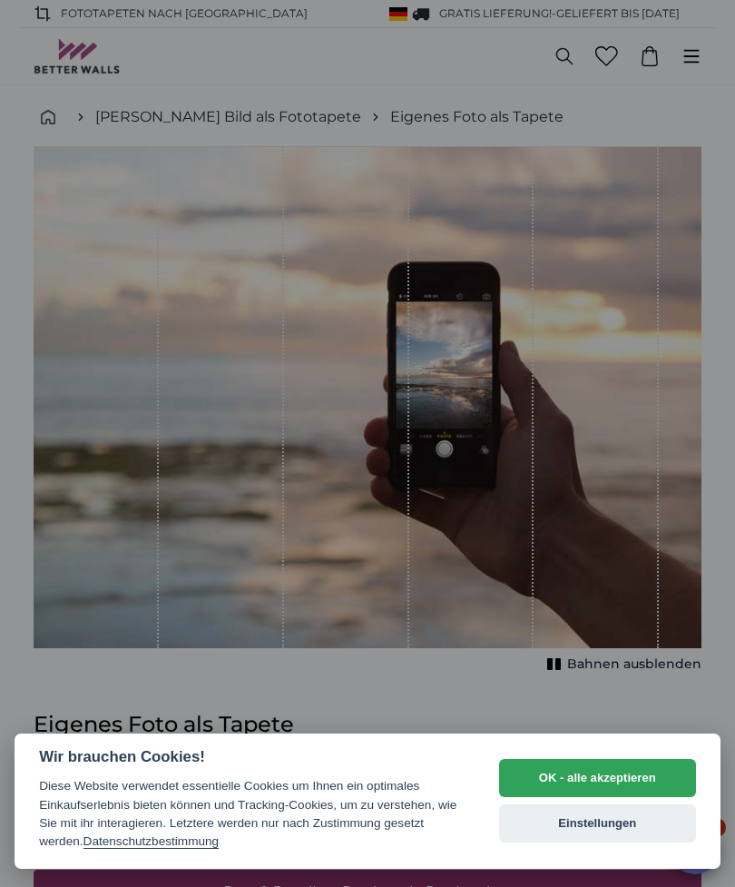
click at [595, 840] on button "Einstellungen" at bounding box center [597, 823] width 197 height 38
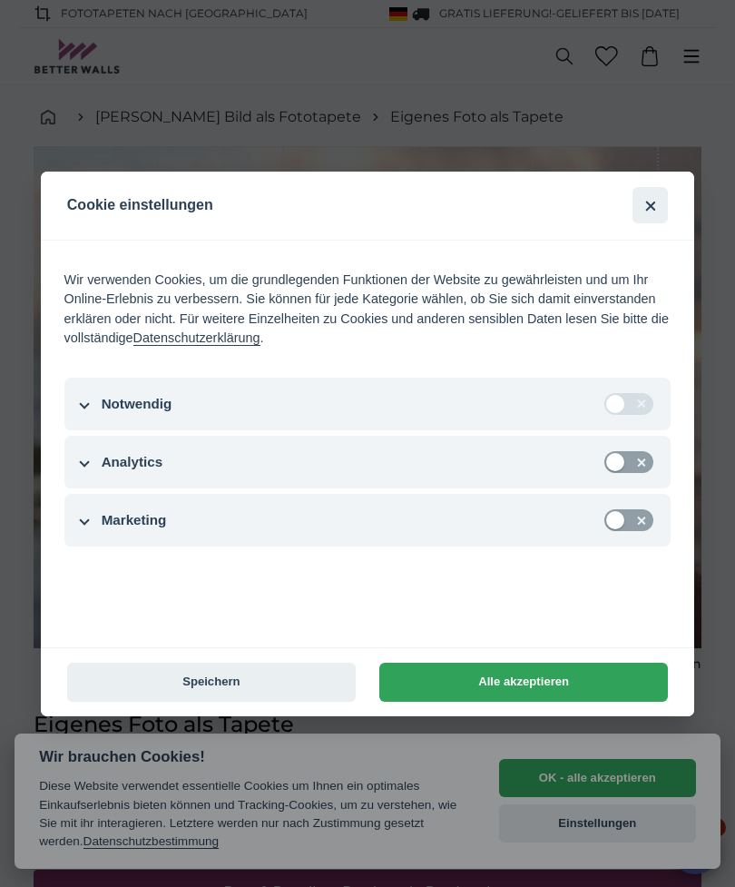
click at [202, 686] on button "Speichern" at bounding box center [211, 682] width 289 height 39
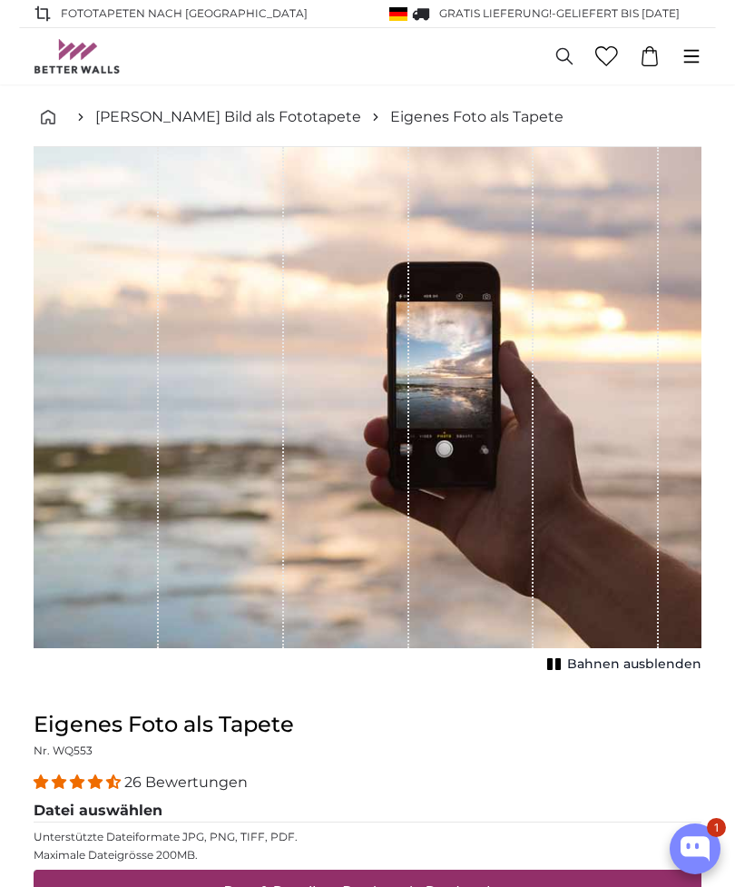
scroll to position [413, 0]
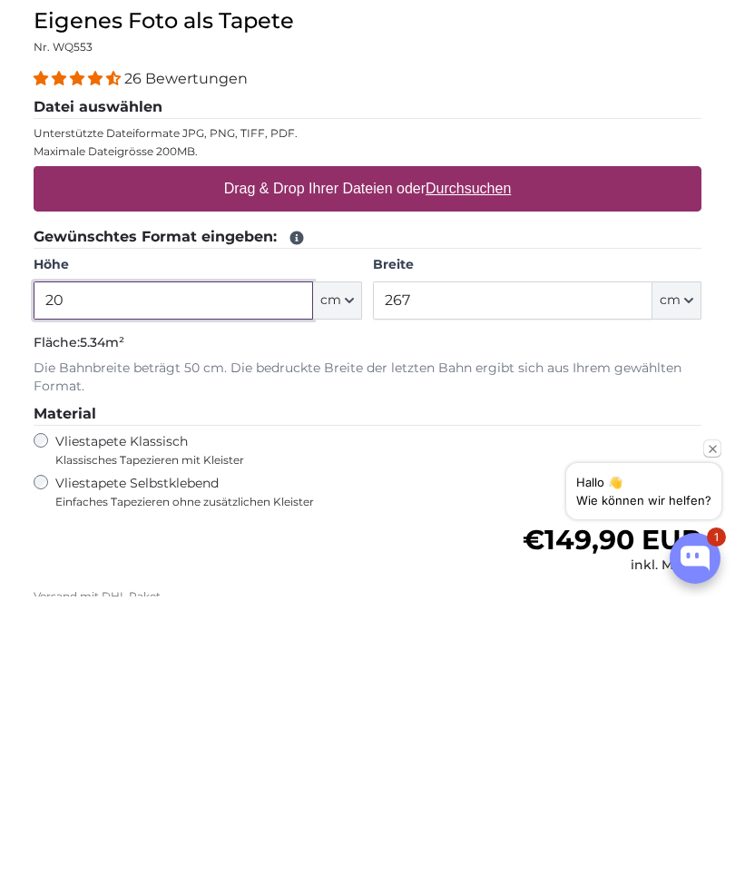
type input "2"
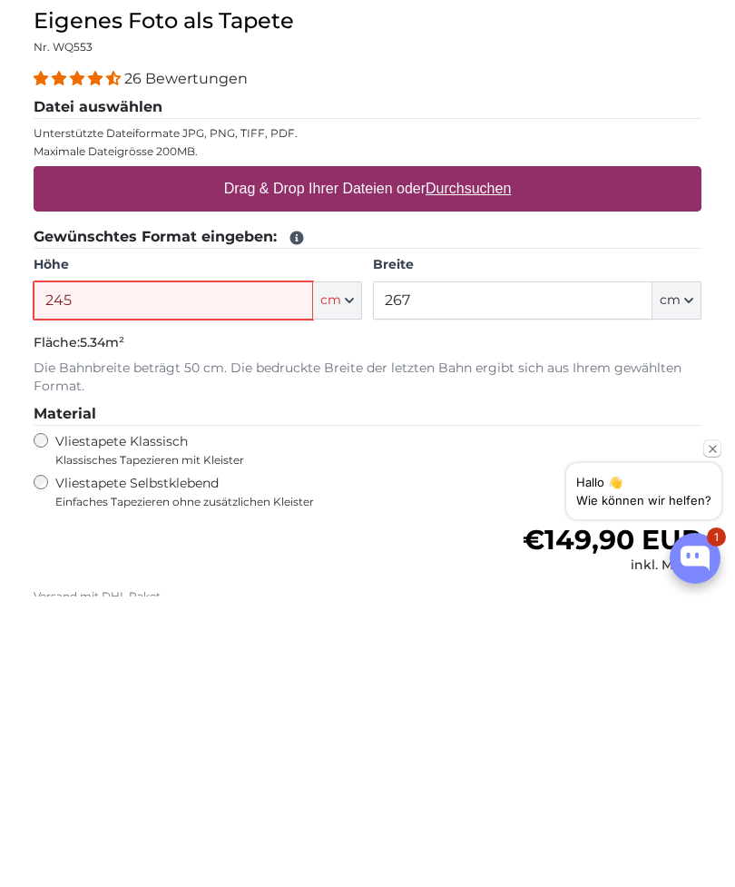
type input "245"
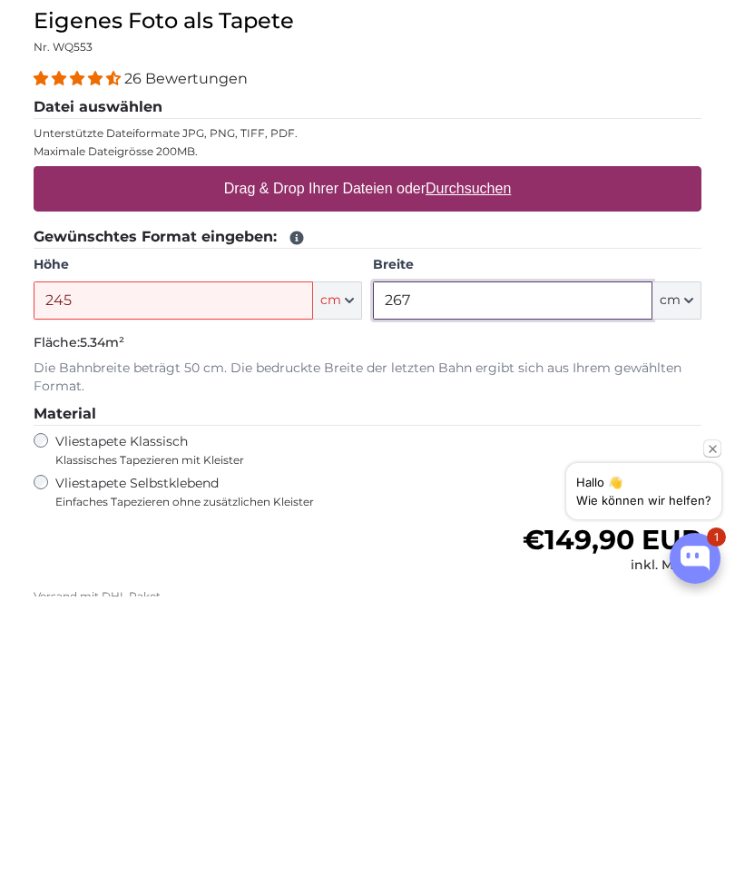
click at [453, 572] on input "267" at bounding box center [513, 591] width 280 height 38
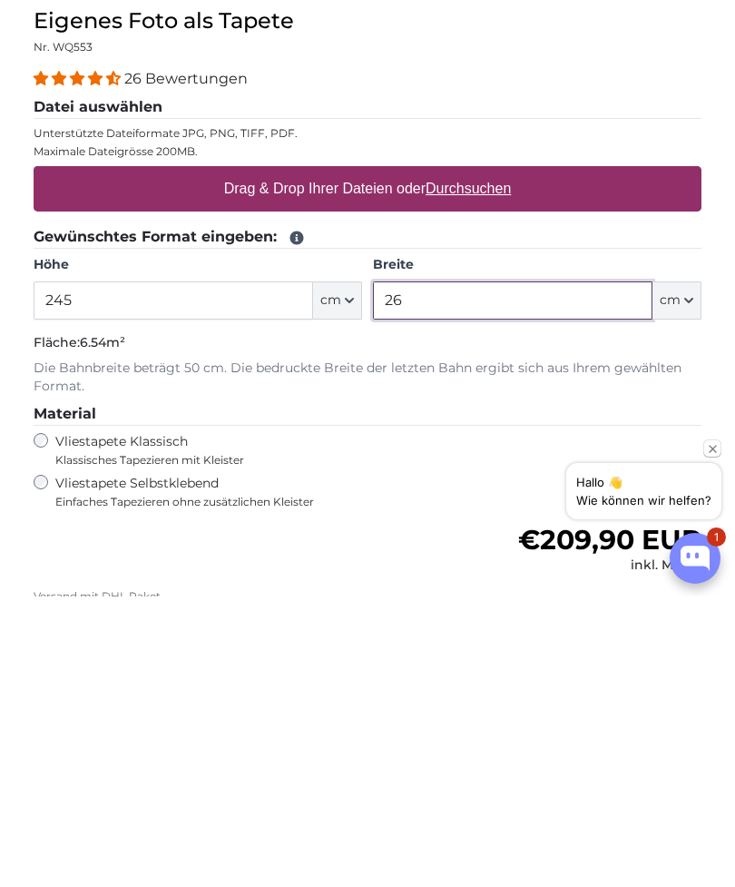
type input "2"
type input "95"
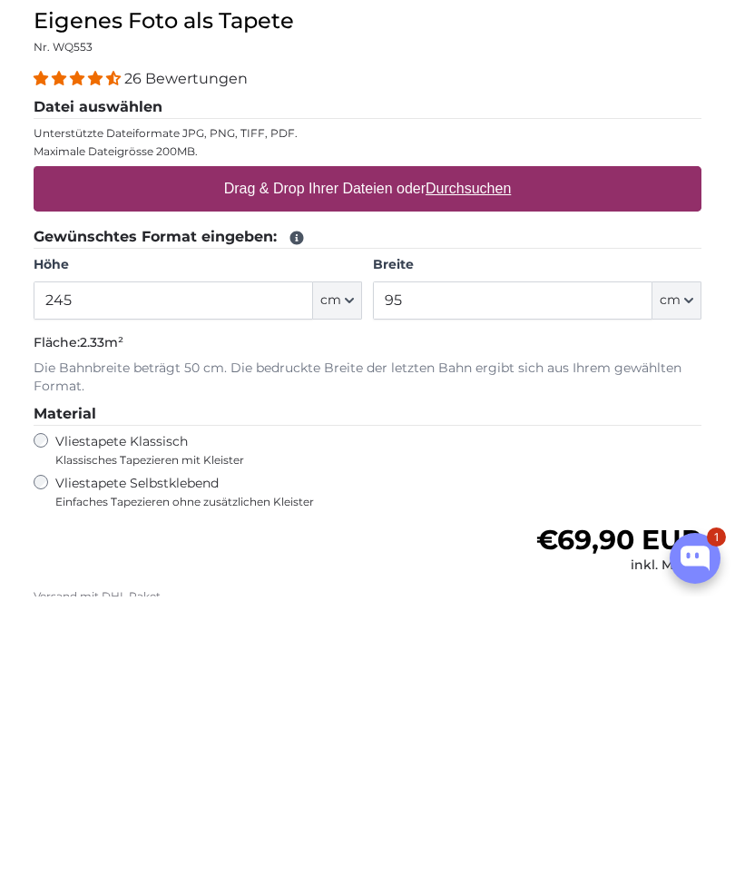
click at [57, 765] on label "Vliestapete Selbstklebend Einfaches Tapezieren ohne zusätzlichen Kleister" at bounding box center [266, 782] width 422 height 34
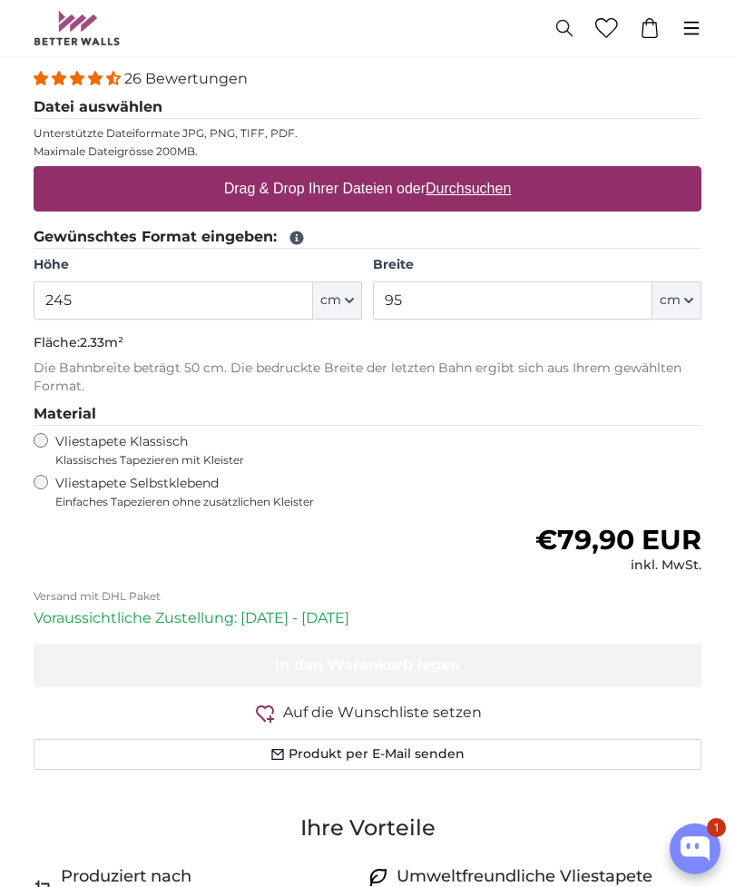
click at [491, 190] on u "Durchsuchen" at bounding box center [468, 188] width 85 height 15
click at [491, 172] on input "Drag & Drop Ihrer Dateien oder Durchsuchen" at bounding box center [368, 168] width 668 height 5
type input "**********"
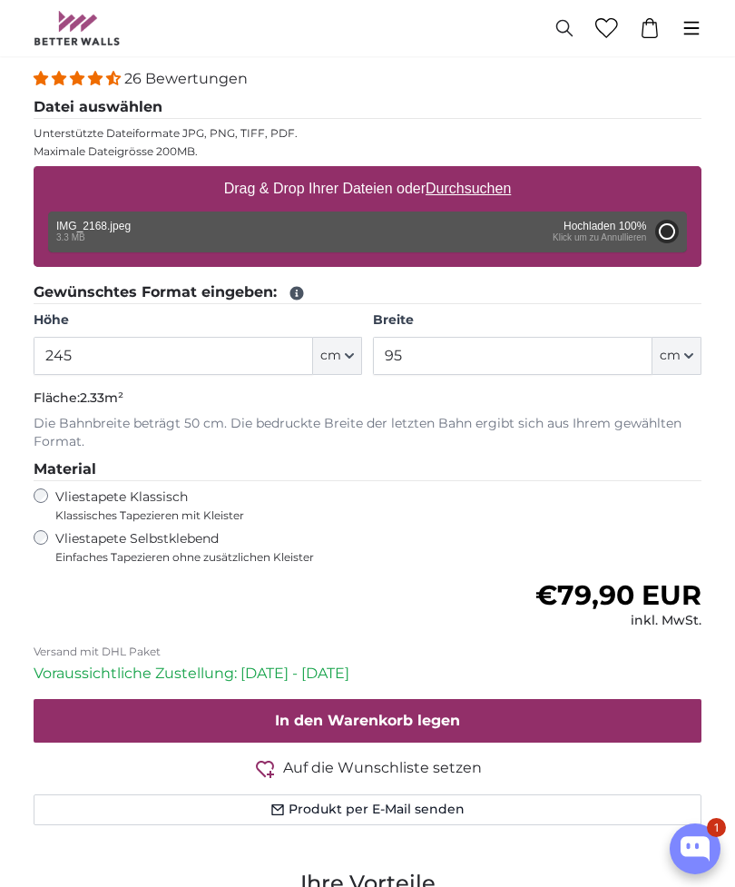
type input "200"
type input "150"
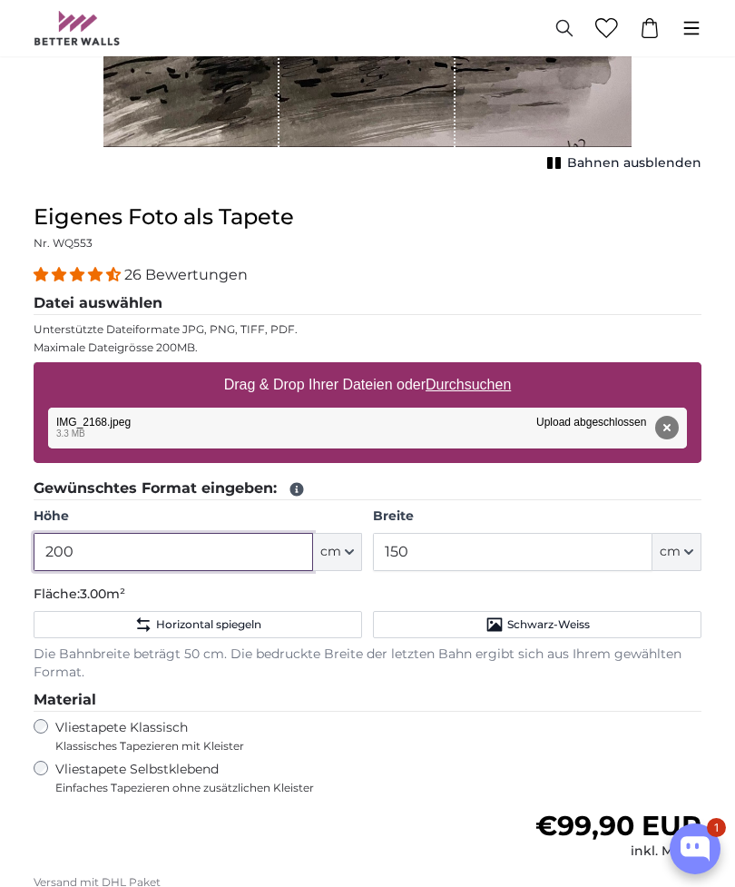
click at [170, 554] on input "200" at bounding box center [174, 552] width 280 height 38
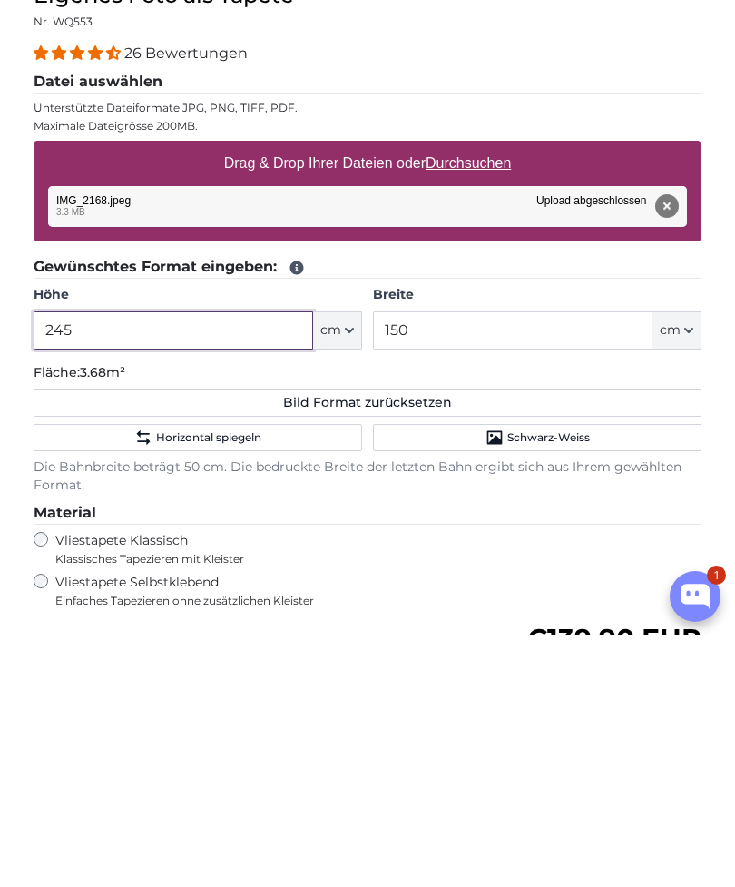
type input "245"
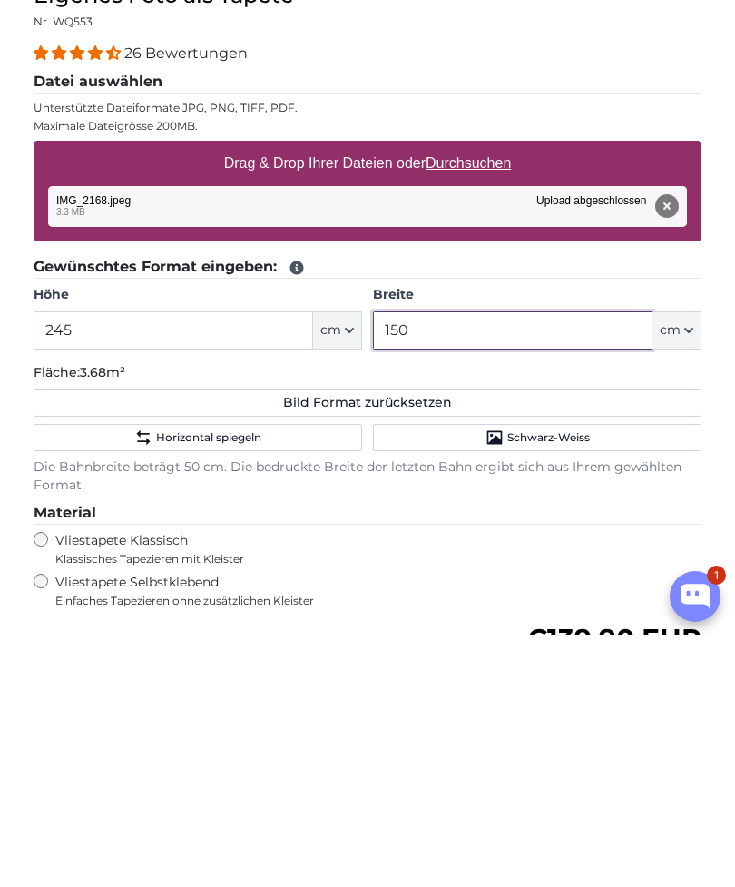
click at [468, 564] on input "150" at bounding box center [513, 583] width 280 height 38
type input "1"
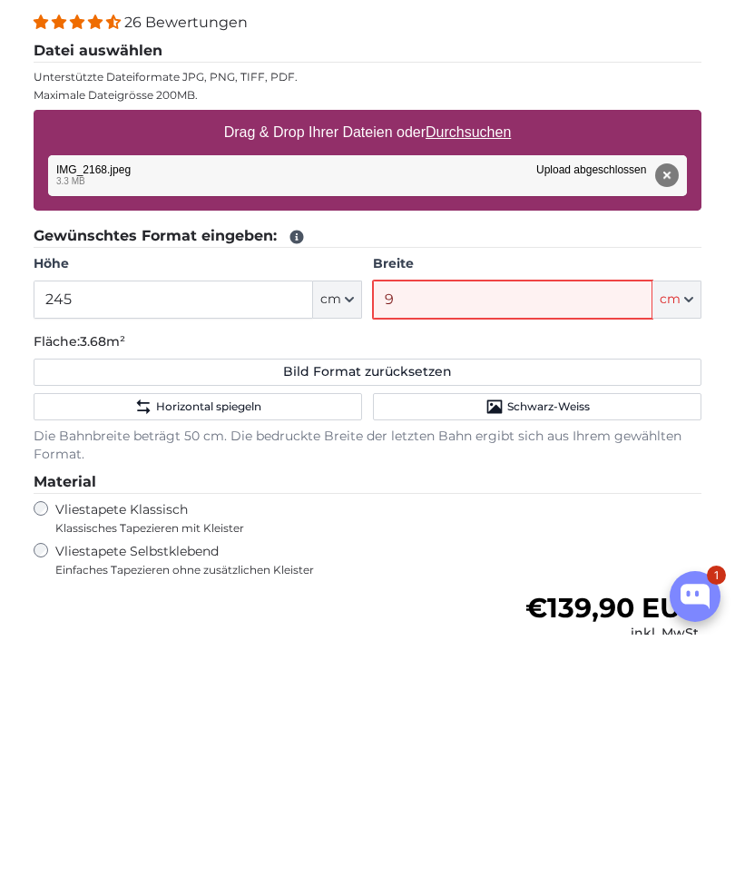
type input "95"
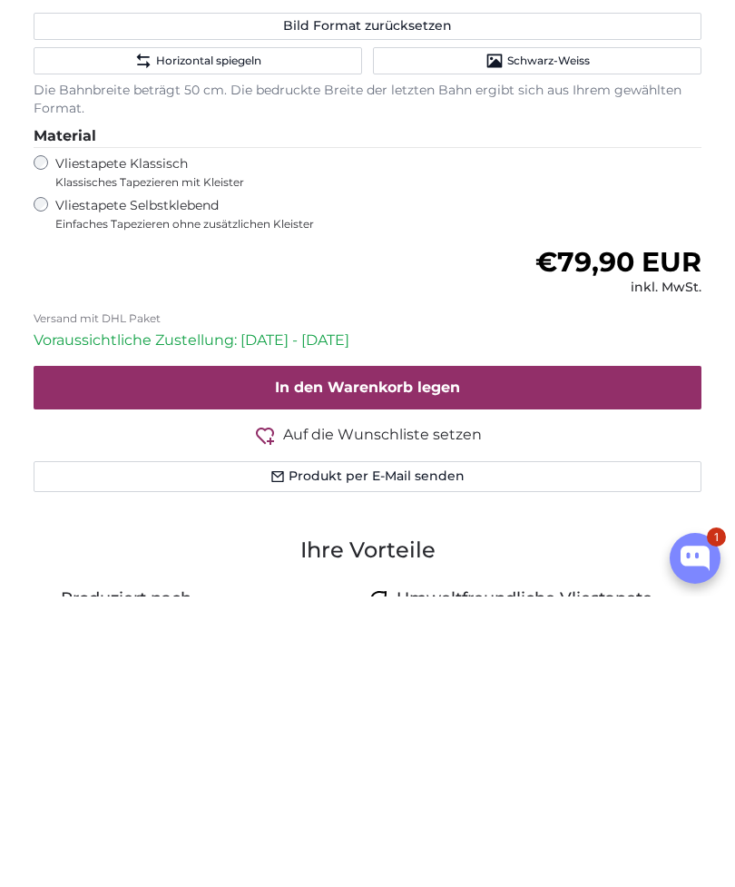
scroll to position [1069, 0]
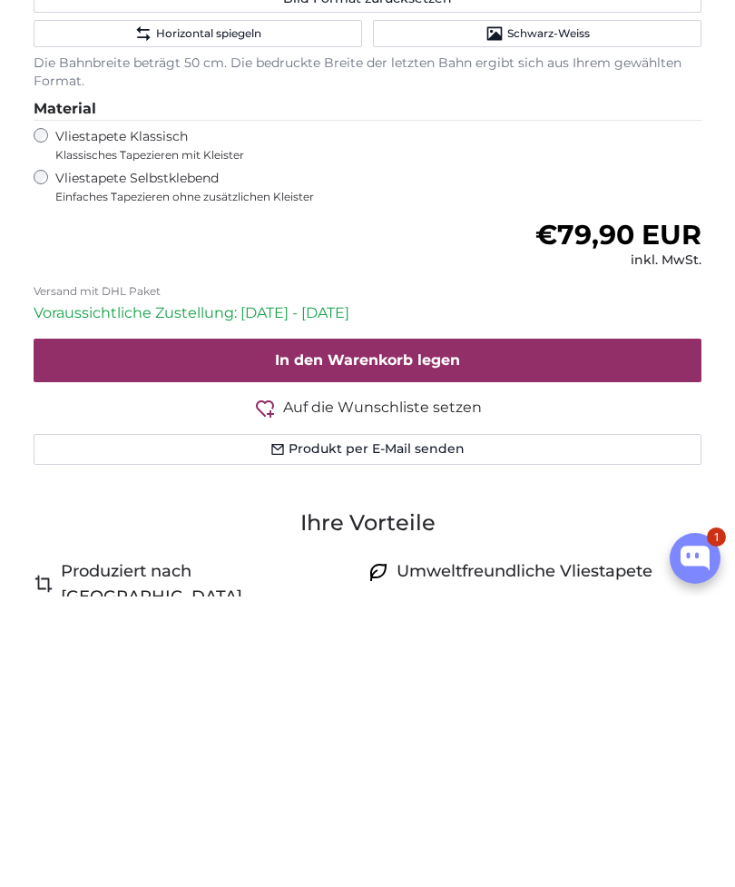
type input "95"
click at [450, 642] on span "In den Warenkorb legen" at bounding box center [367, 650] width 185 height 17
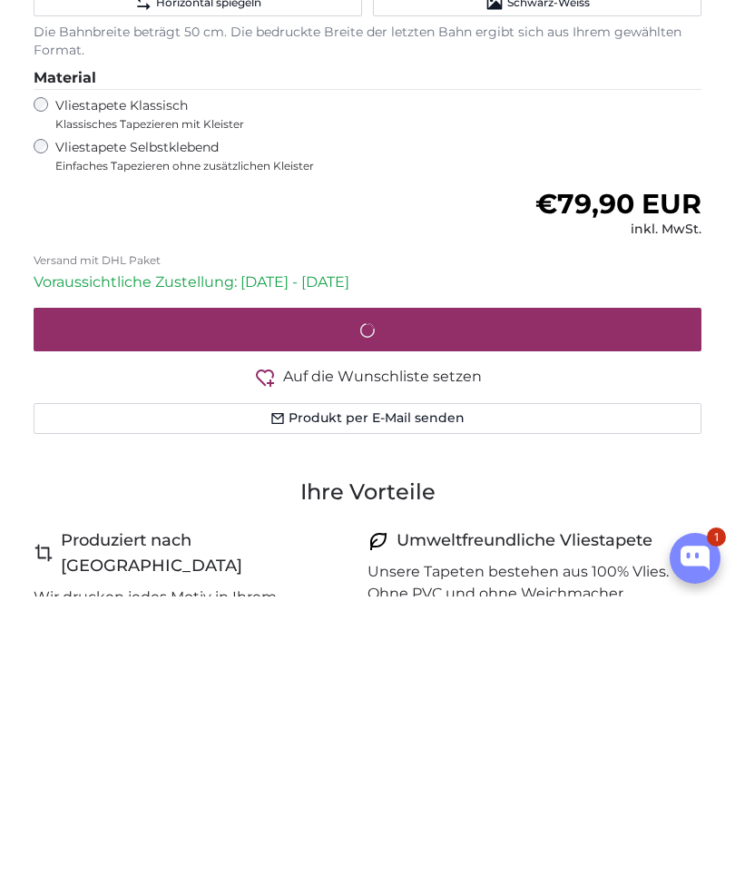
scroll to position [1360, 0]
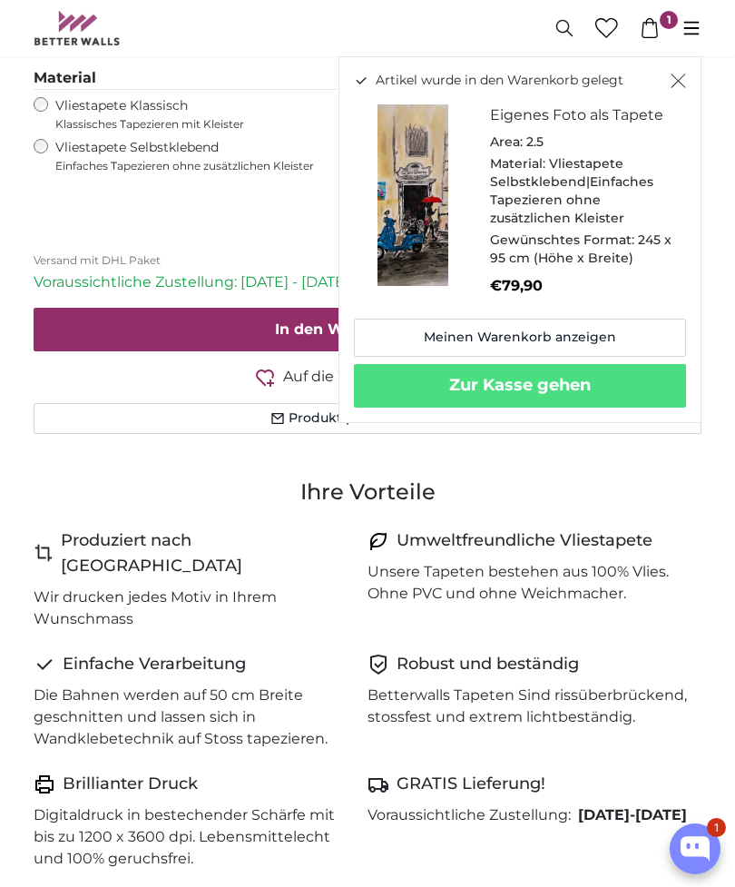
click at [630, 324] on link "Meinen Warenkorb anzeigen" at bounding box center [520, 338] width 332 height 38
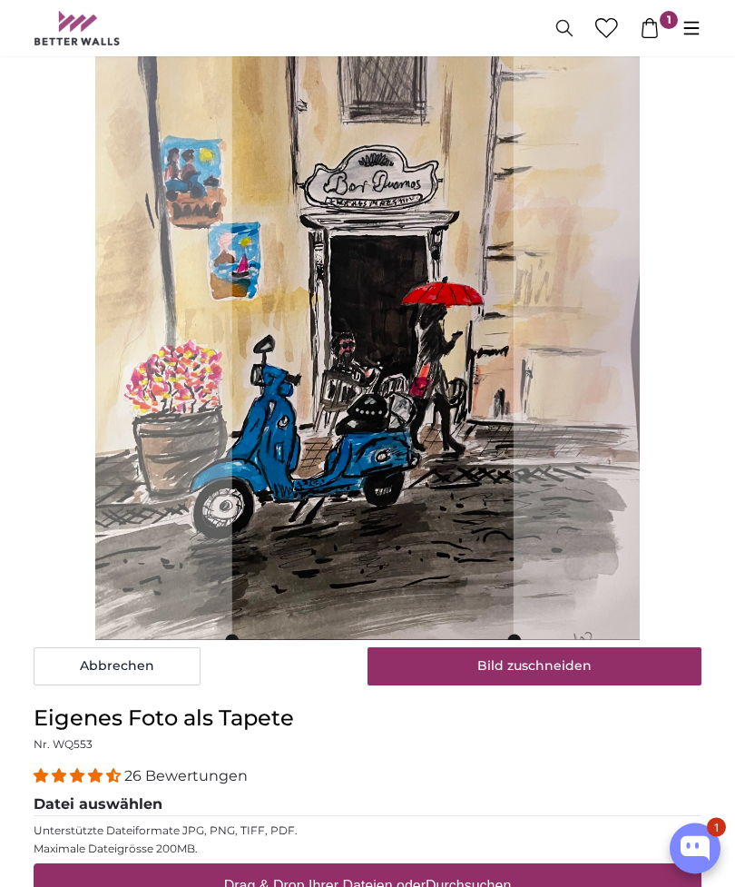
scroll to position [233, 0]
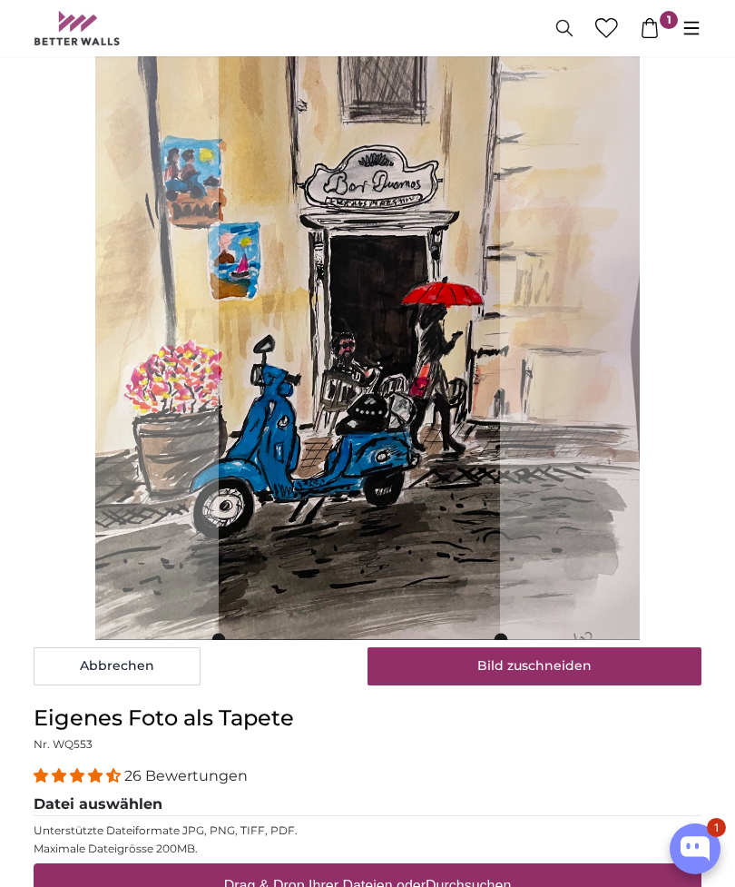
click at [582, 654] on button "Bild zuschneiden" at bounding box center [535, 666] width 334 height 38
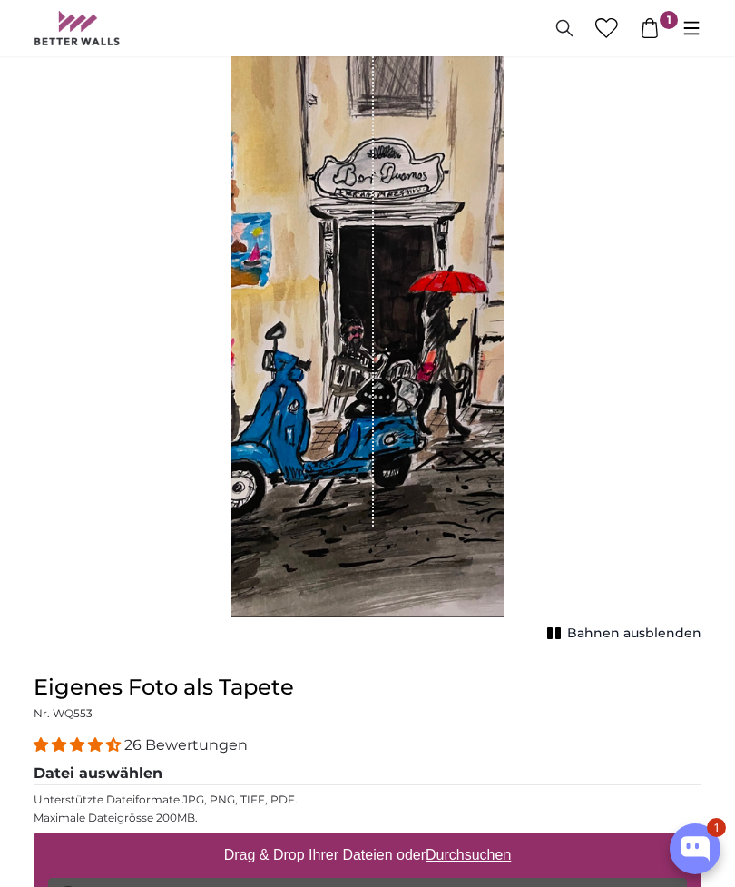
click at [655, 625] on span "Bahnen ausblenden" at bounding box center [634, 634] width 134 height 18
click at [666, 625] on span "Bahnen einblenden" at bounding box center [634, 634] width 133 height 18
click at [643, 625] on span "Bahnen ausblenden" at bounding box center [634, 634] width 134 height 18
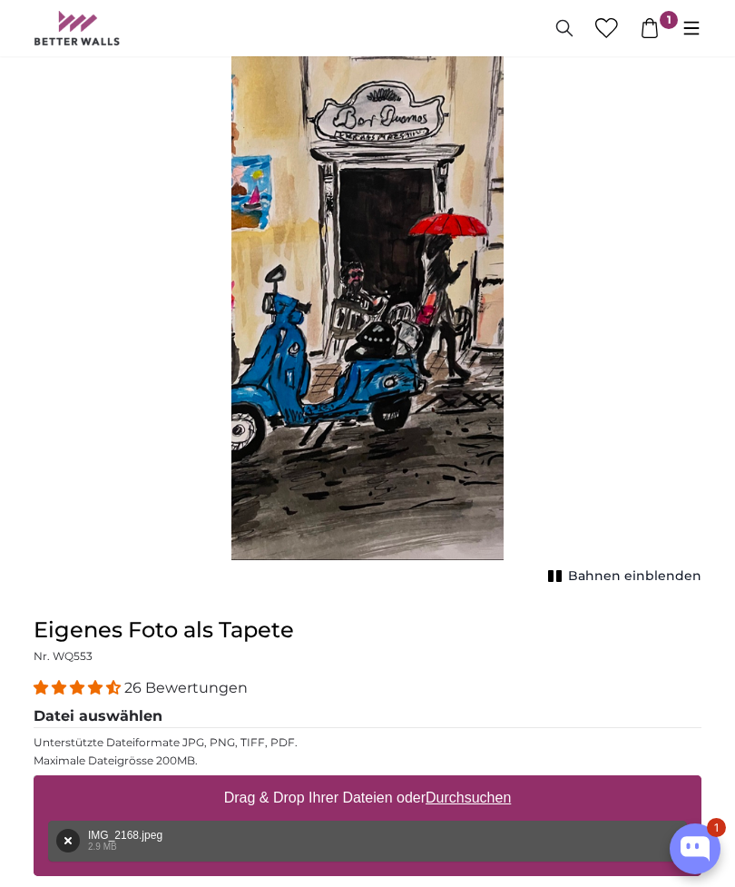
scroll to position [291, 0]
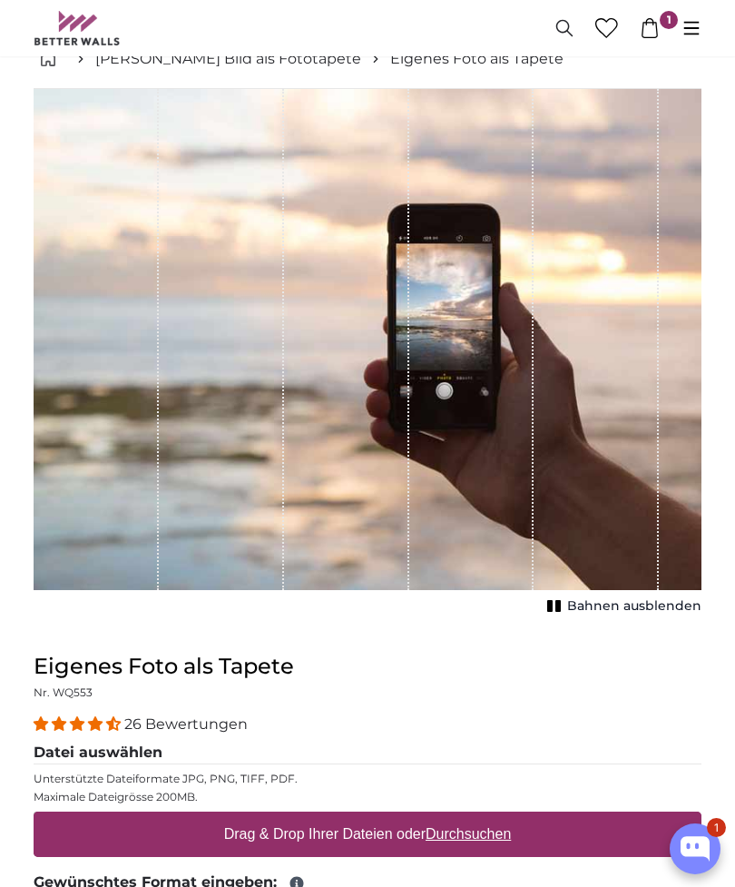
click at [491, 838] on u "Durchsuchen" at bounding box center [468, 833] width 85 height 15
click at [491, 817] on input "Drag & Drop Ihrer Dateien oder Durchsuchen" at bounding box center [368, 814] width 668 height 5
type input "**********"
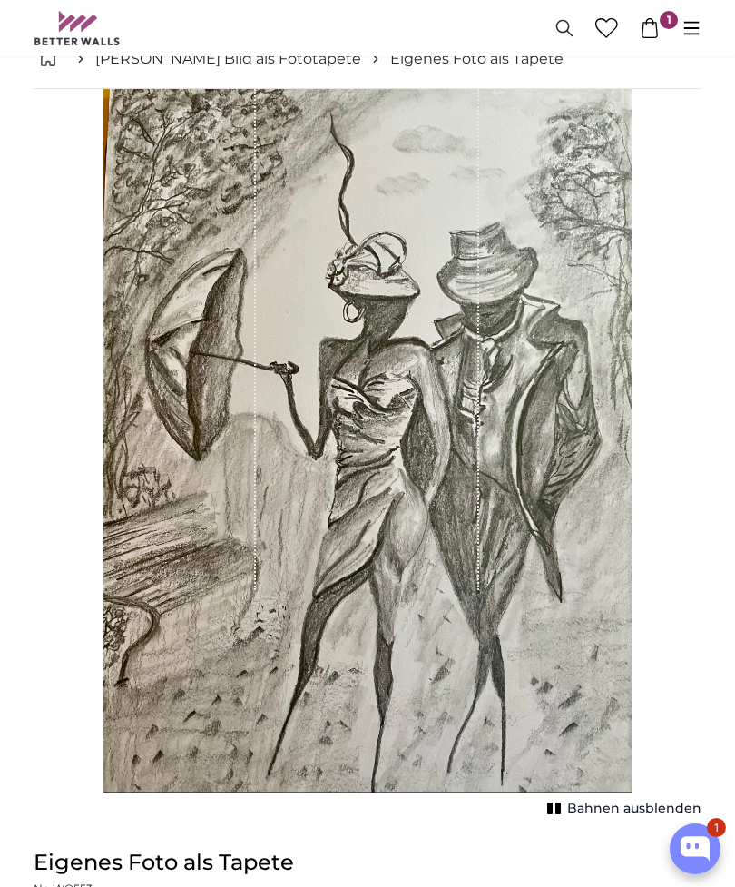
type input "150"
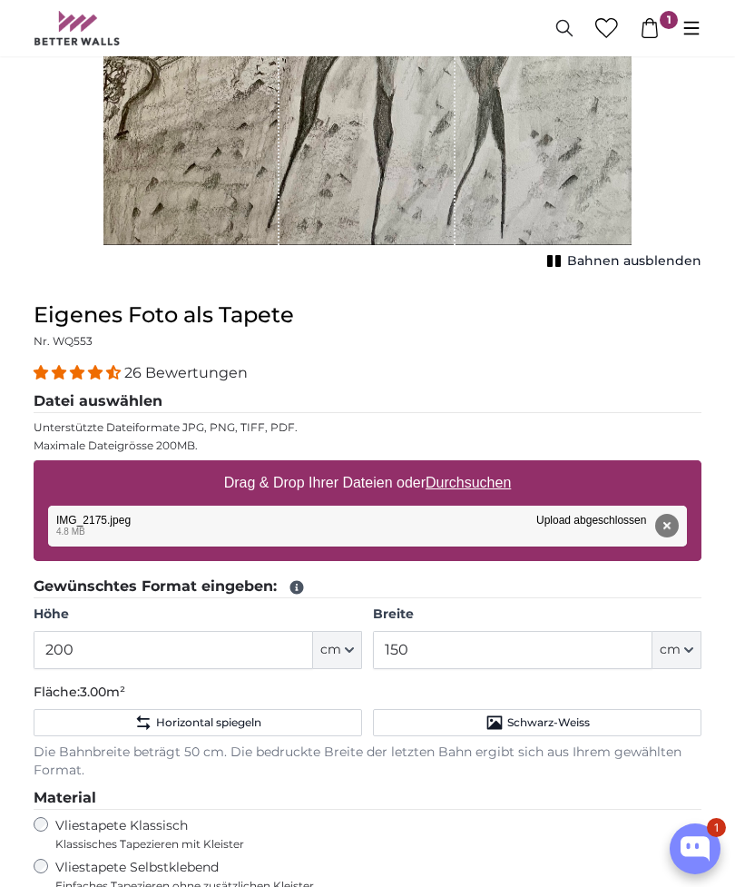
scroll to position [634, 0]
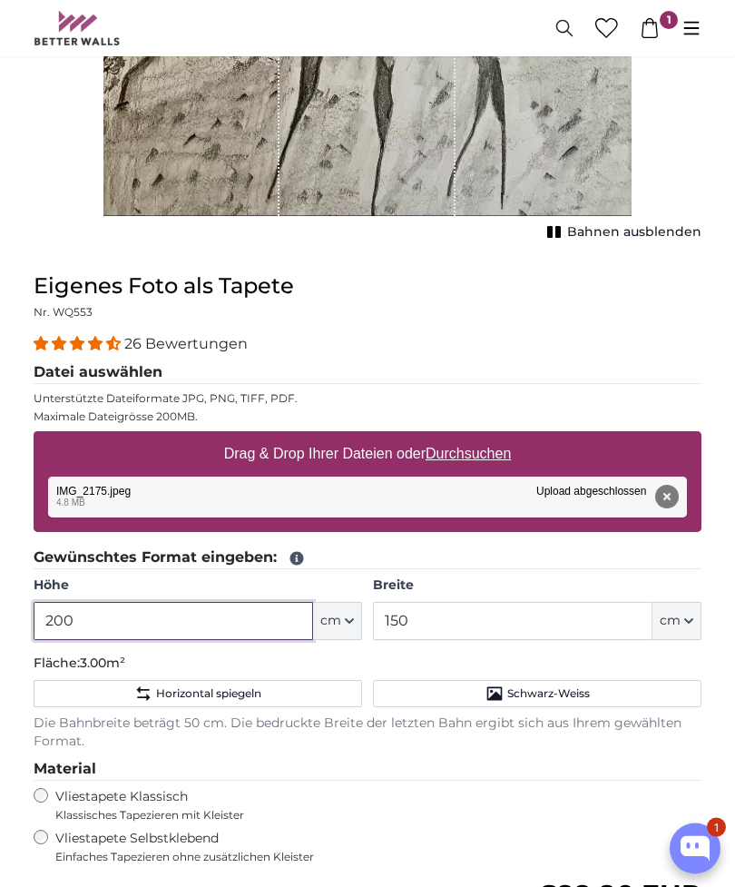
click at [142, 619] on input "200" at bounding box center [174, 622] width 280 height 38
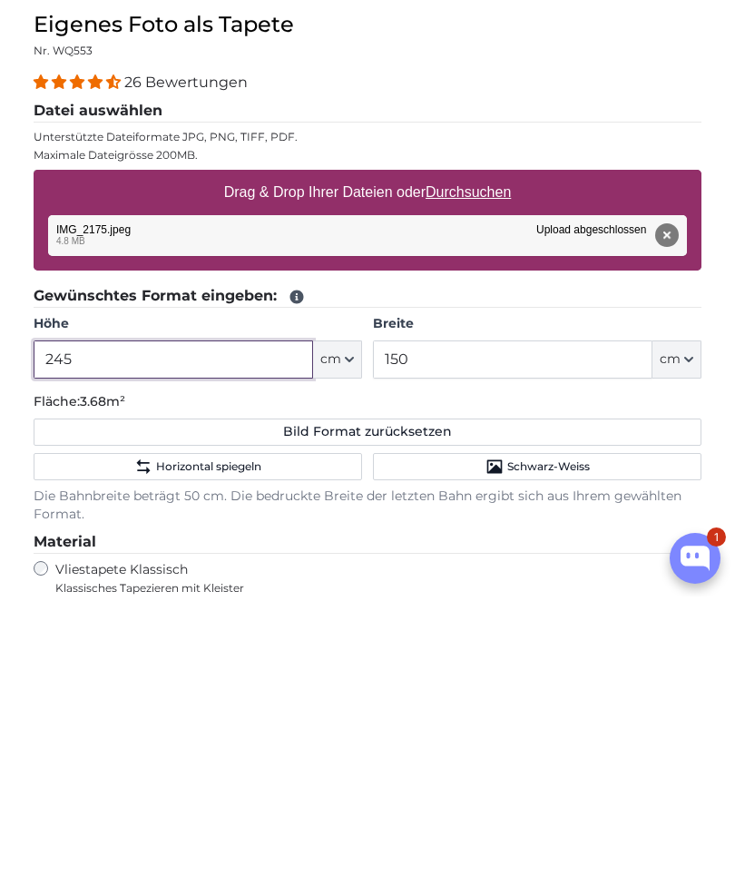
type input "245"
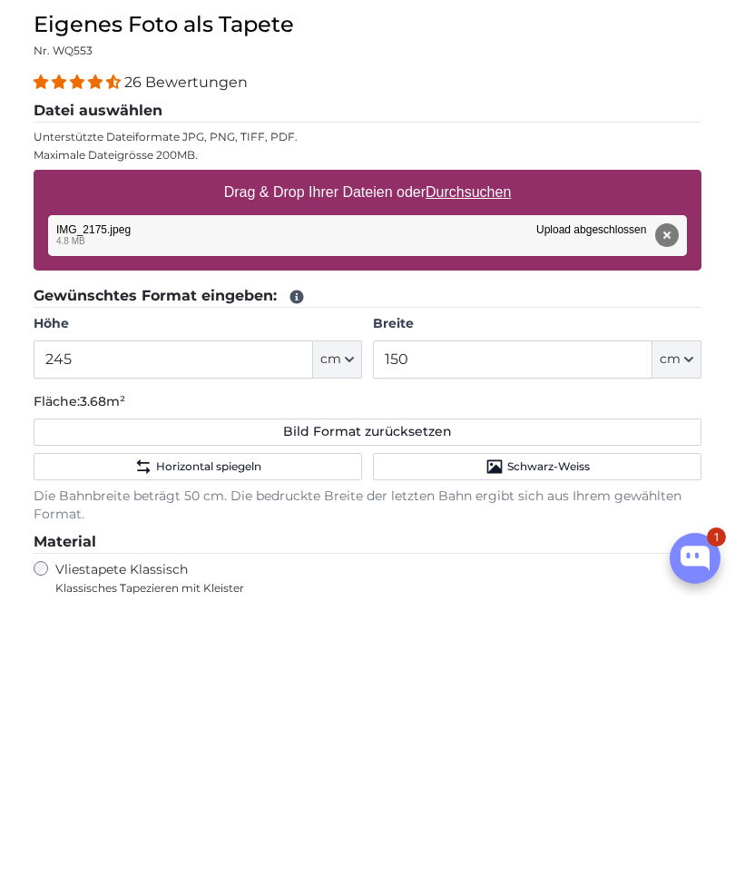
click at [458, 606] on label "Breite" at bounding box center [537, 615] width 329 height 18
click at [458, 631] on input "150" at bounding box center [513, 650] width 280 height 38
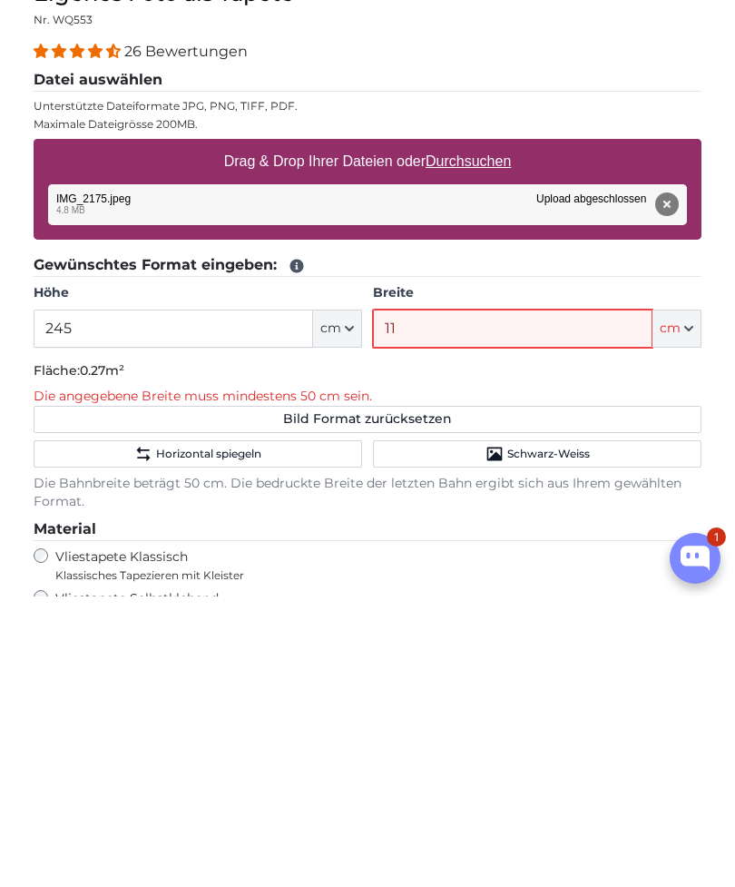
type input "110"
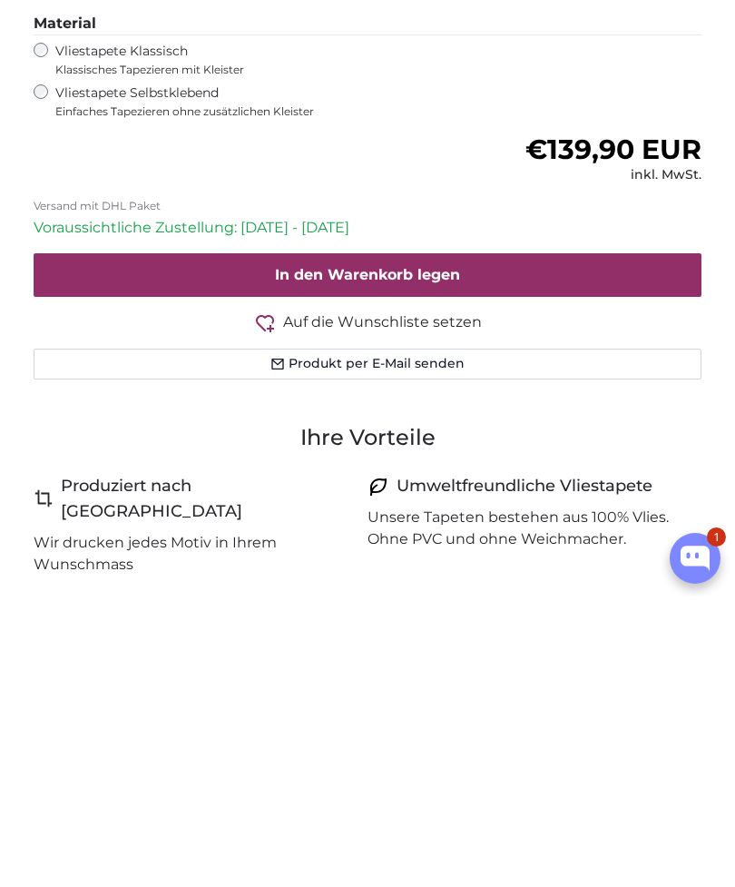
type input "110"
click at [516, 544] on button "In den Warenkorb legen" at bounding box center [368, 566] width 668 height 44
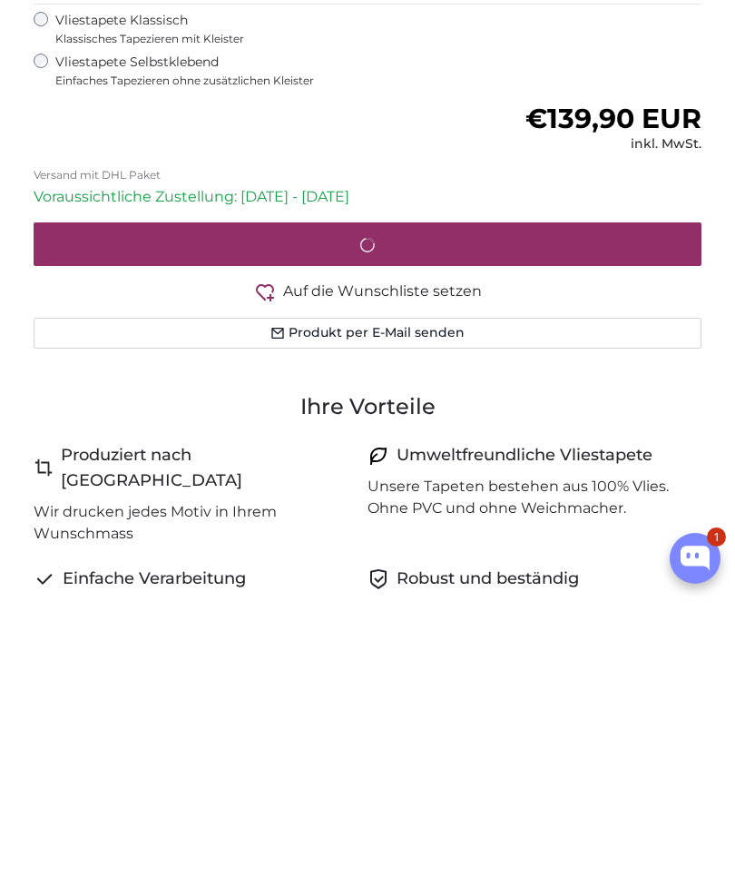
scroll to position [1446, 0]
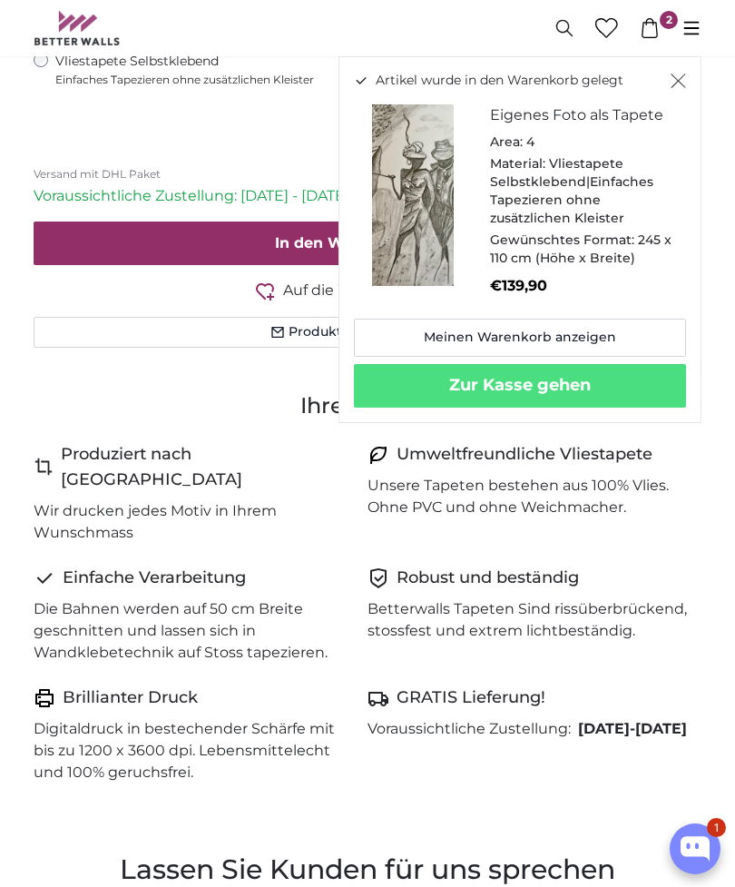
click at [415, 247] on img "Artikel wurde in den Warenkorb gelegt" at bounding box center [413, 195] width 118 height 182
click at [434, 235] on img "Artikel wurde in den Warenkorb gelegt" at bounding box center [413, 195] width 118 height 182
click at [542, 192] on span "Vliestapete Selbstklebend|Einfaches Tapezieren ohne zusätzlichen Kleister" at bounding box center [571, 190] width 163 height 71
click at [425, 188] on img "Artikel wurde in den Warenkorb gelegt" at bounding box center [413, 195] width 118 height 182
click at [537, 133] on div "Area: 4" at bounding box center [581, 142] width 182 height 18
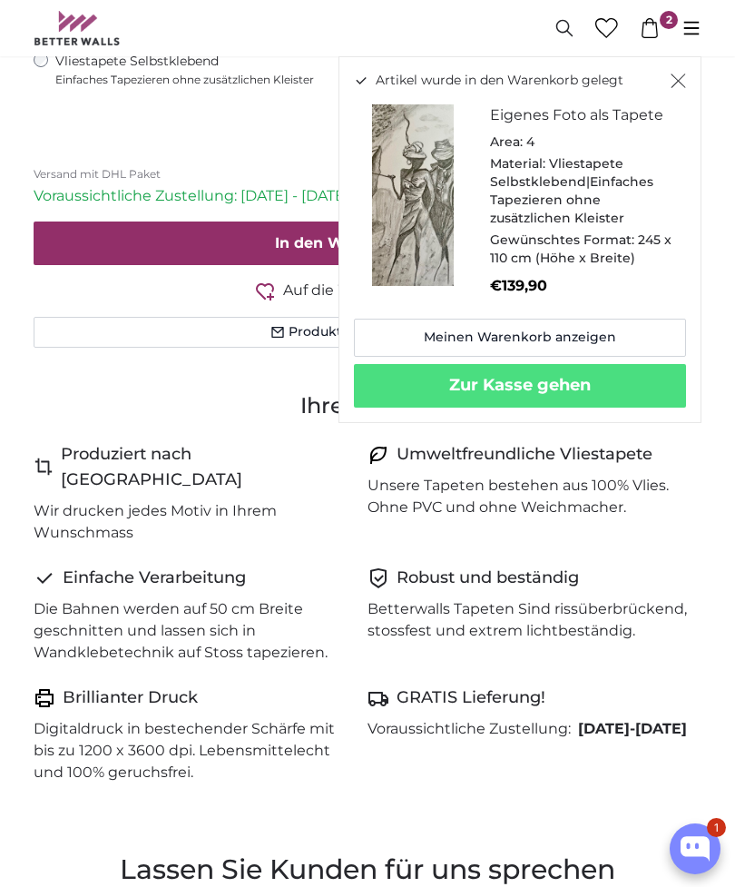
scroll to position [1449, 0]
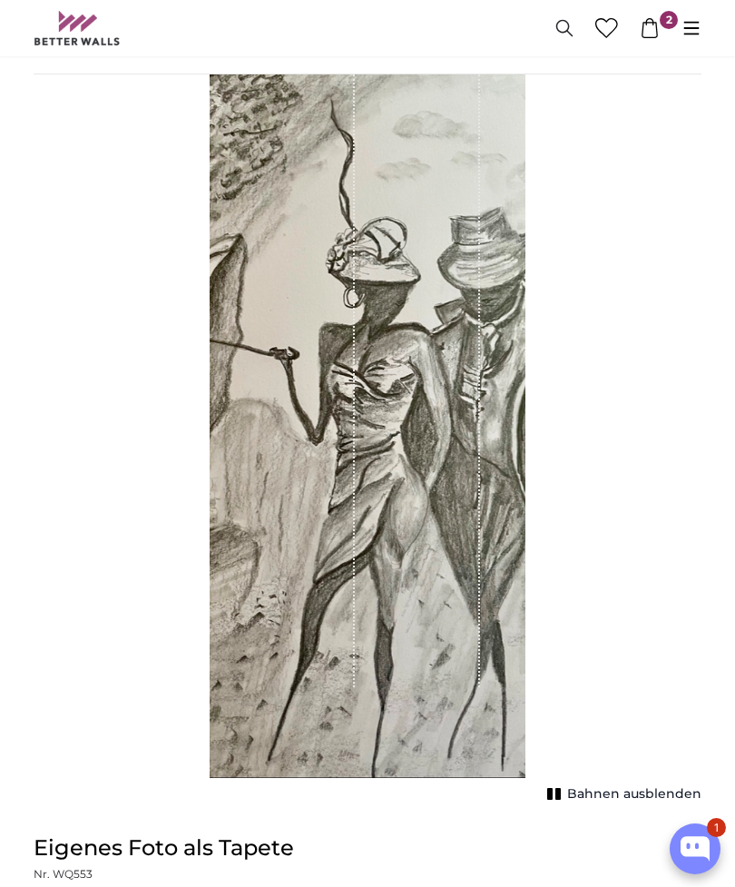
scroll to position [72, 0]
